Goal: Task Accomplishment & Management: Use online tool/utility

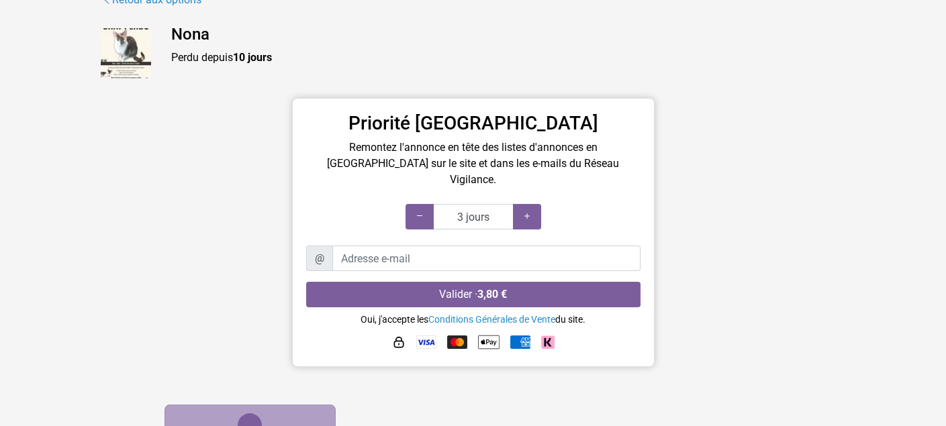
scroll to position [101, 0]
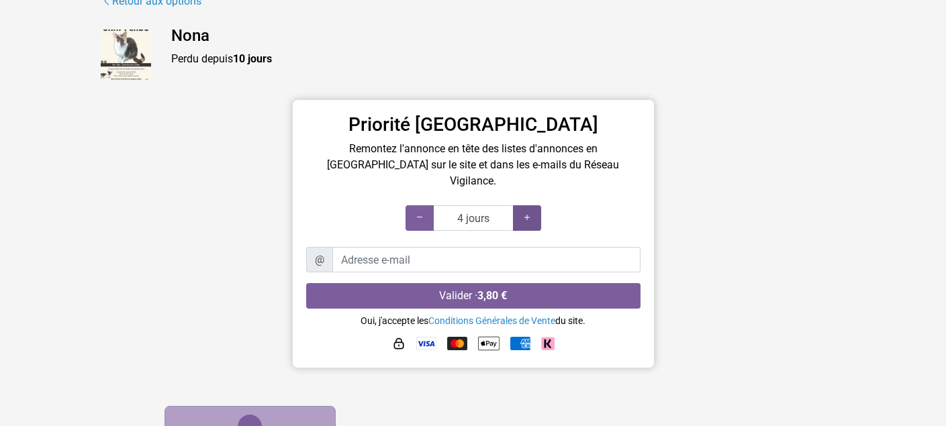
click at [527, 211] on icon at bounding box center [527, 217] width 11 height 13
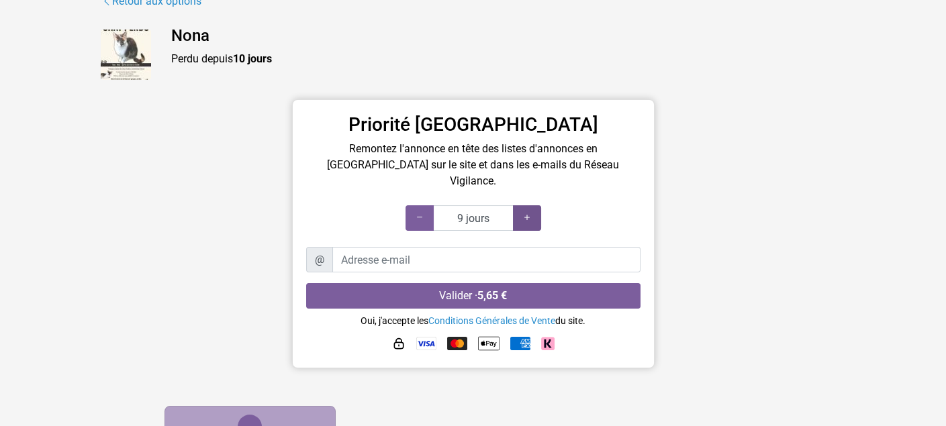
click at [527, 211] on icon at bounding box center [527, 217] width 11 height 13
click at [412, 205] on div at bounding box center [419, 218] width 28 height 26
type input "5 jours"
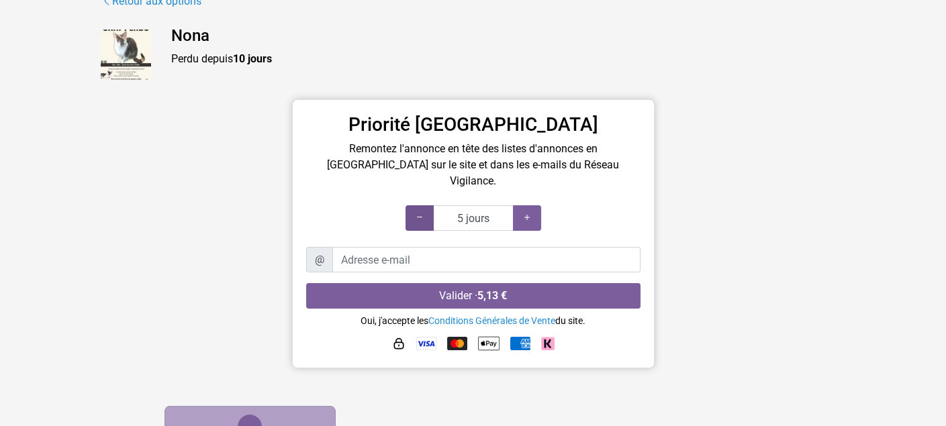
click at [412, 205] on div at bounding box center [419, 218] width 28 height 26
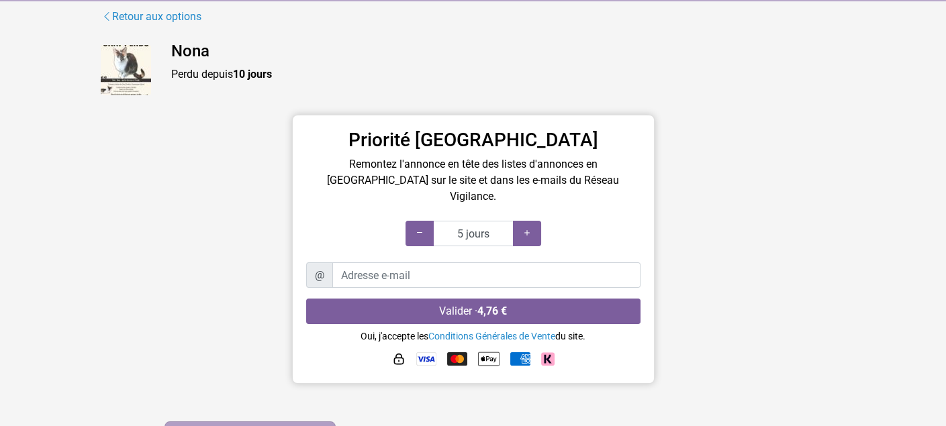
scroll to position [81, 0]
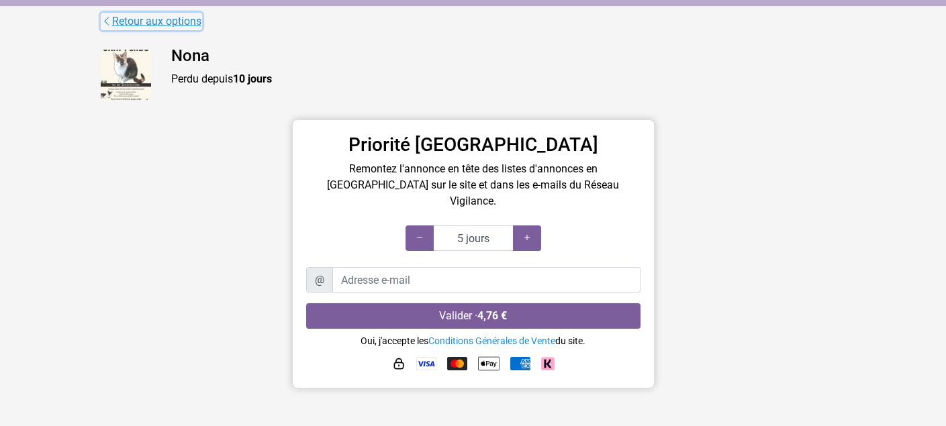
click at [180, 23] on link "Retour aux options" at bounding box center [151, 21] width 101 height 17
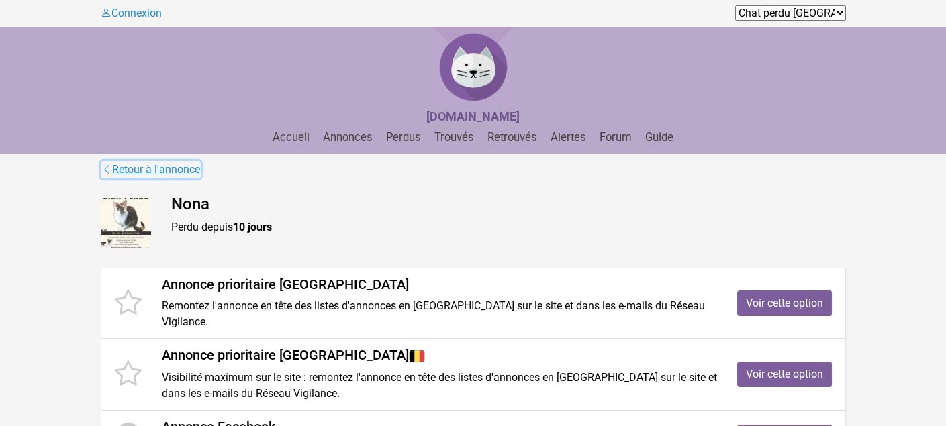
click at [198, 172] on link "Retour à l'annonce" at bounding box center [151, 169] width 100 height 17
